Goal: Check status: Check status

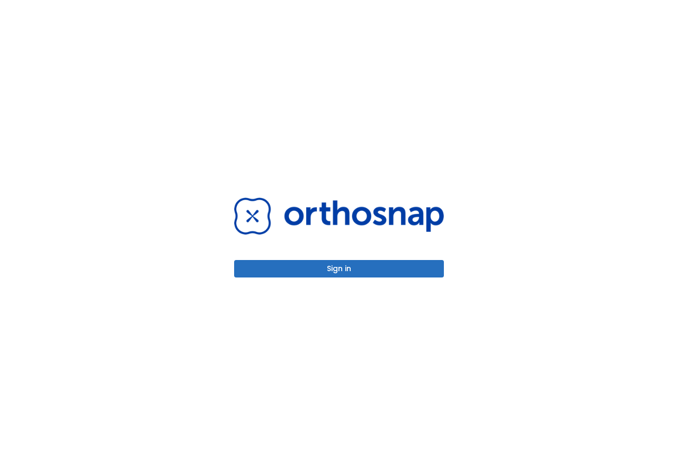
click at [356, 266] on button "Sign in" at bounding box center [339, 268] width 210 height 17
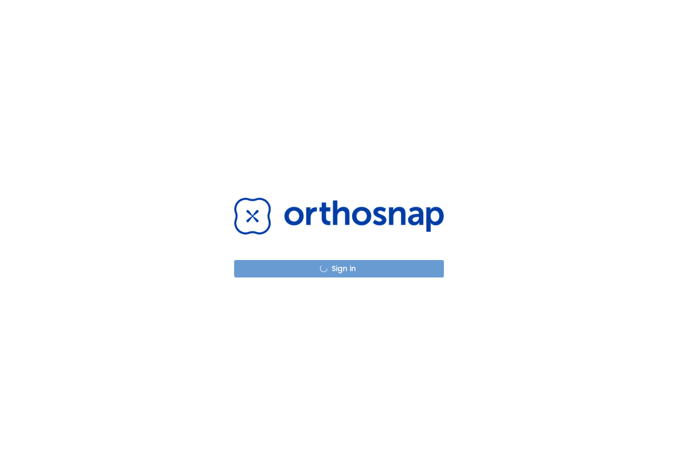
click at [356, 266] on button "Sign in" at bounding box center [339, 268] width 210 height 17
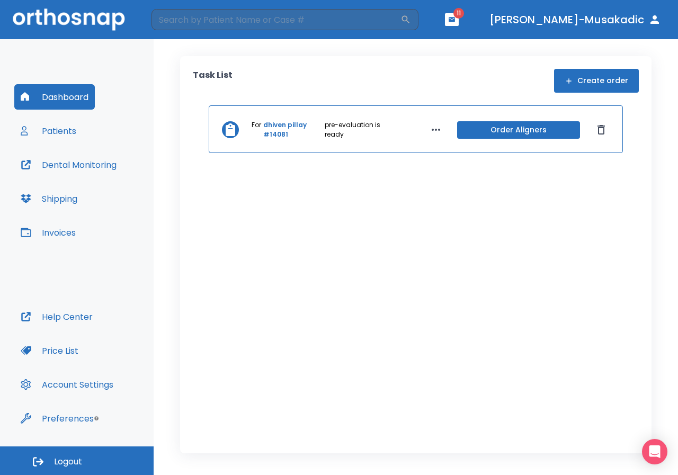
click at [283, 126] on link "dhiven pillay #14081" at bounding box center [292, 129] width 59 height 19
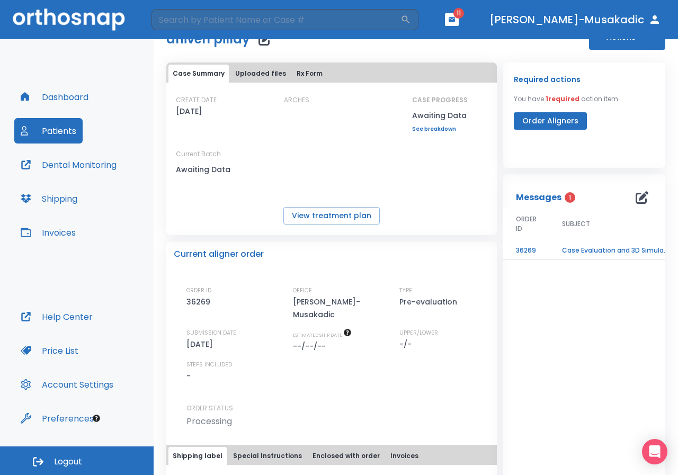
scroll to position [53, 0]
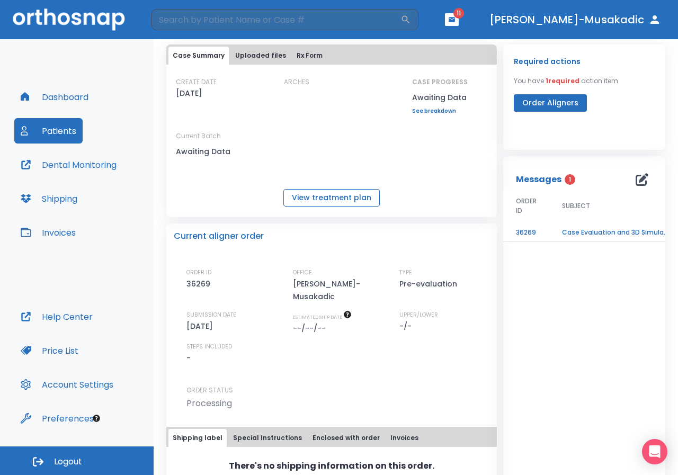
click at [338, 195] on button "View treatment plan" at bounding box center [331, 197] width 96 height 17
click at [587, 225] on td "Case Evaluation and 3D Simulation Ready" at bounding box center [615, 232] width 132 height 19
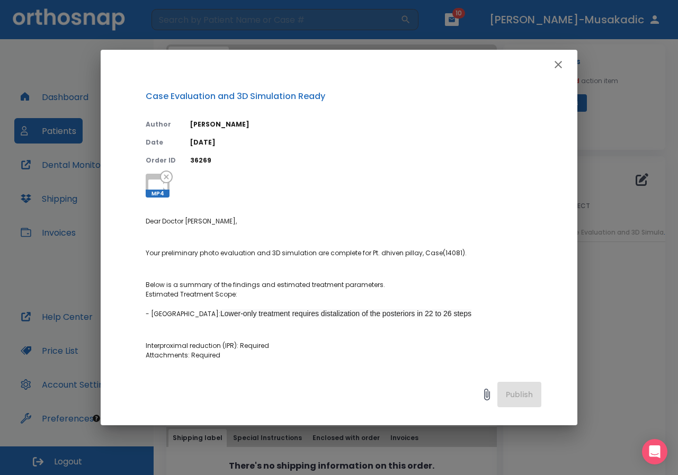
click at [158, 186] on icon at bounding box center [157, 186] width 19 height 13
click at [558, 67] on icon "button" at bounding box center [558, 64] width 13 height 13
